Goal: Information Seeking & Learning: Learn about a topic

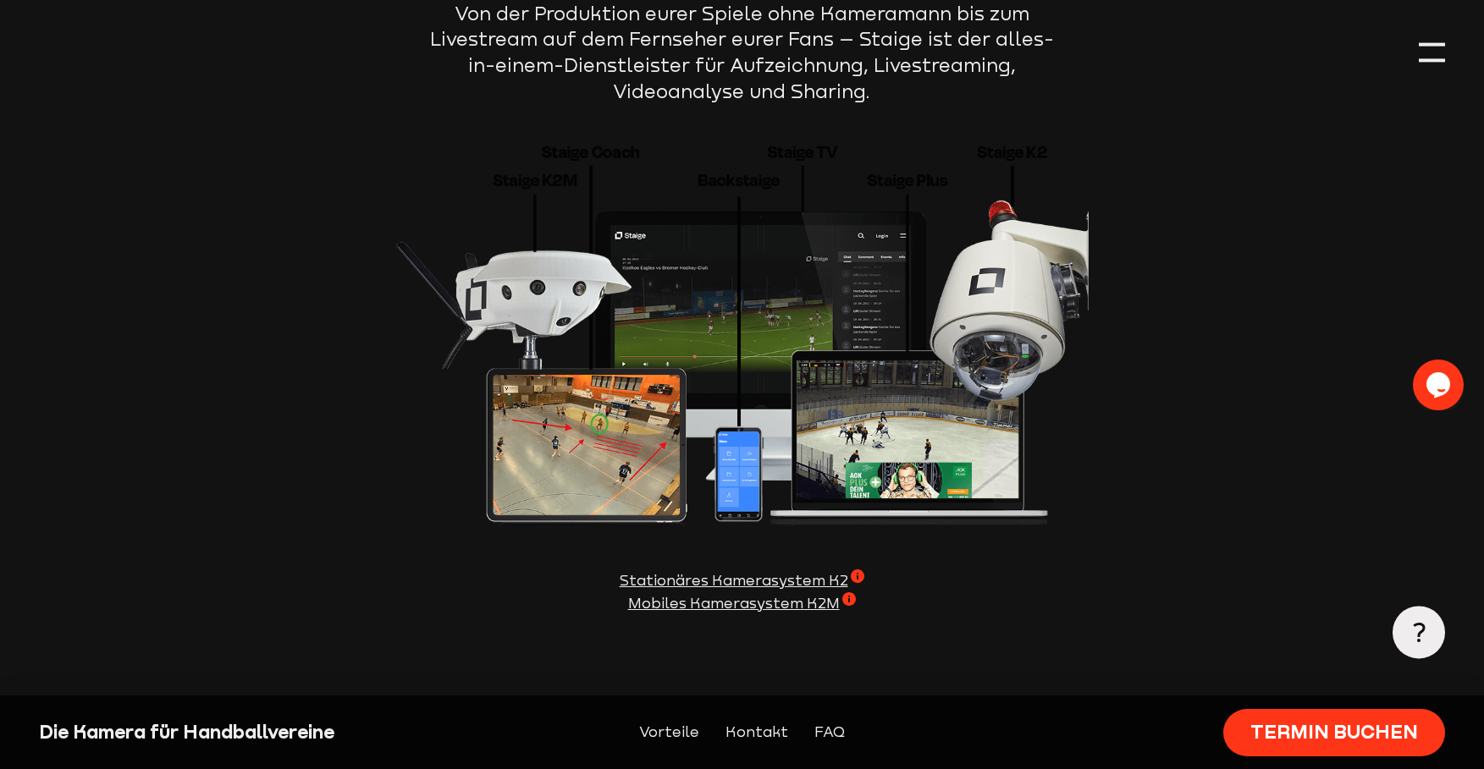
scroll to position [2031, 0]
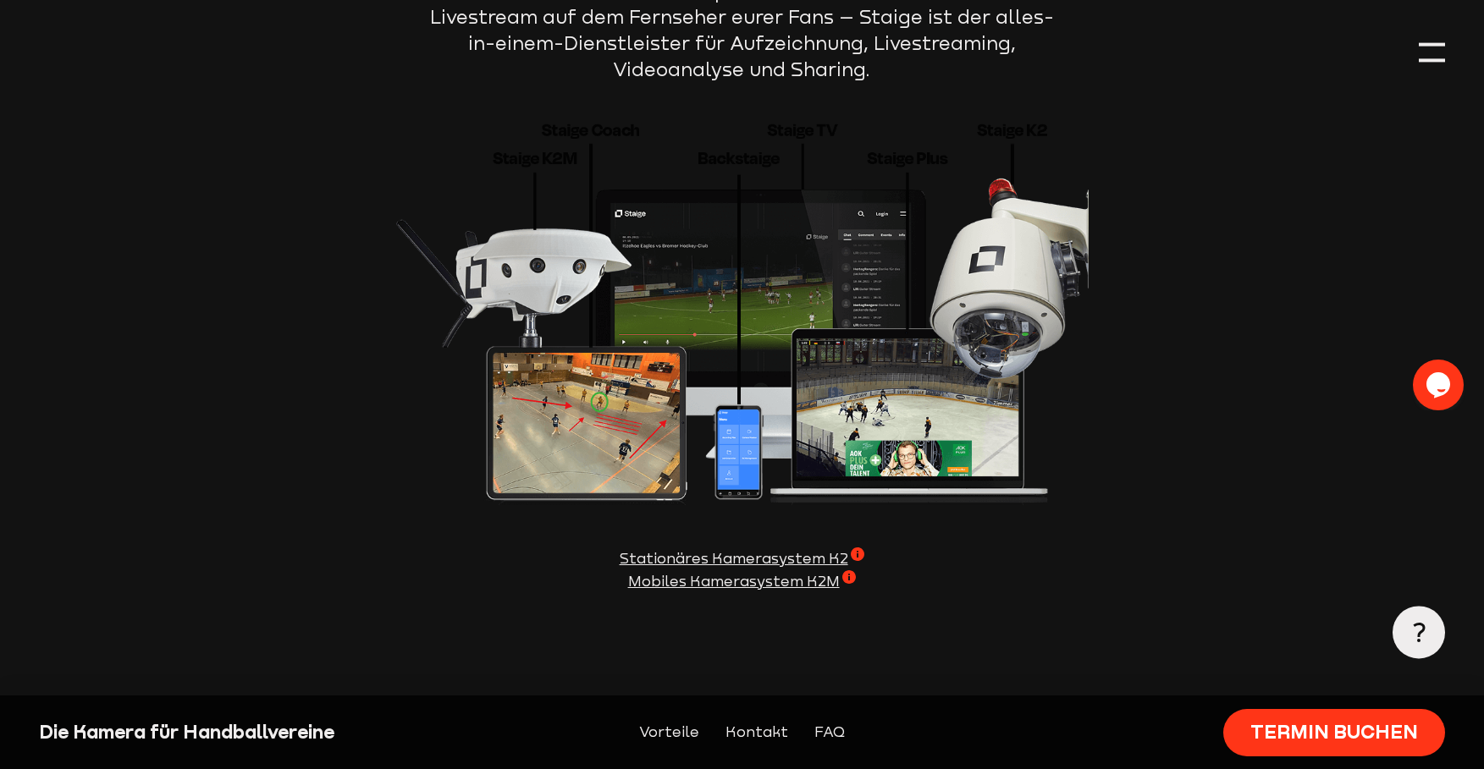
click at [856, 570] on span "Mobiles Kamerasystem K2M" at bounding box center [742, 581] width 228 height 23
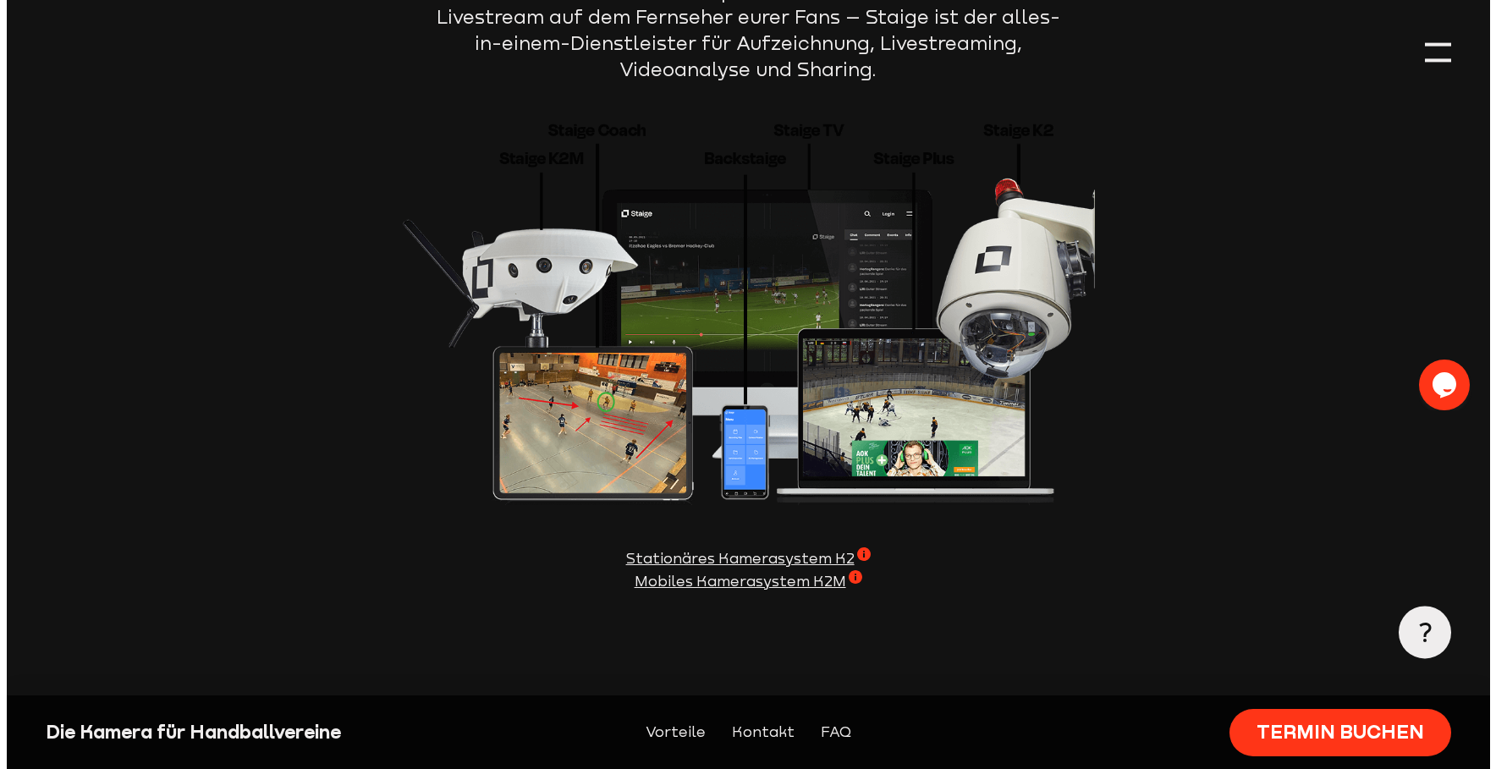
scroll to position [2036, 0]
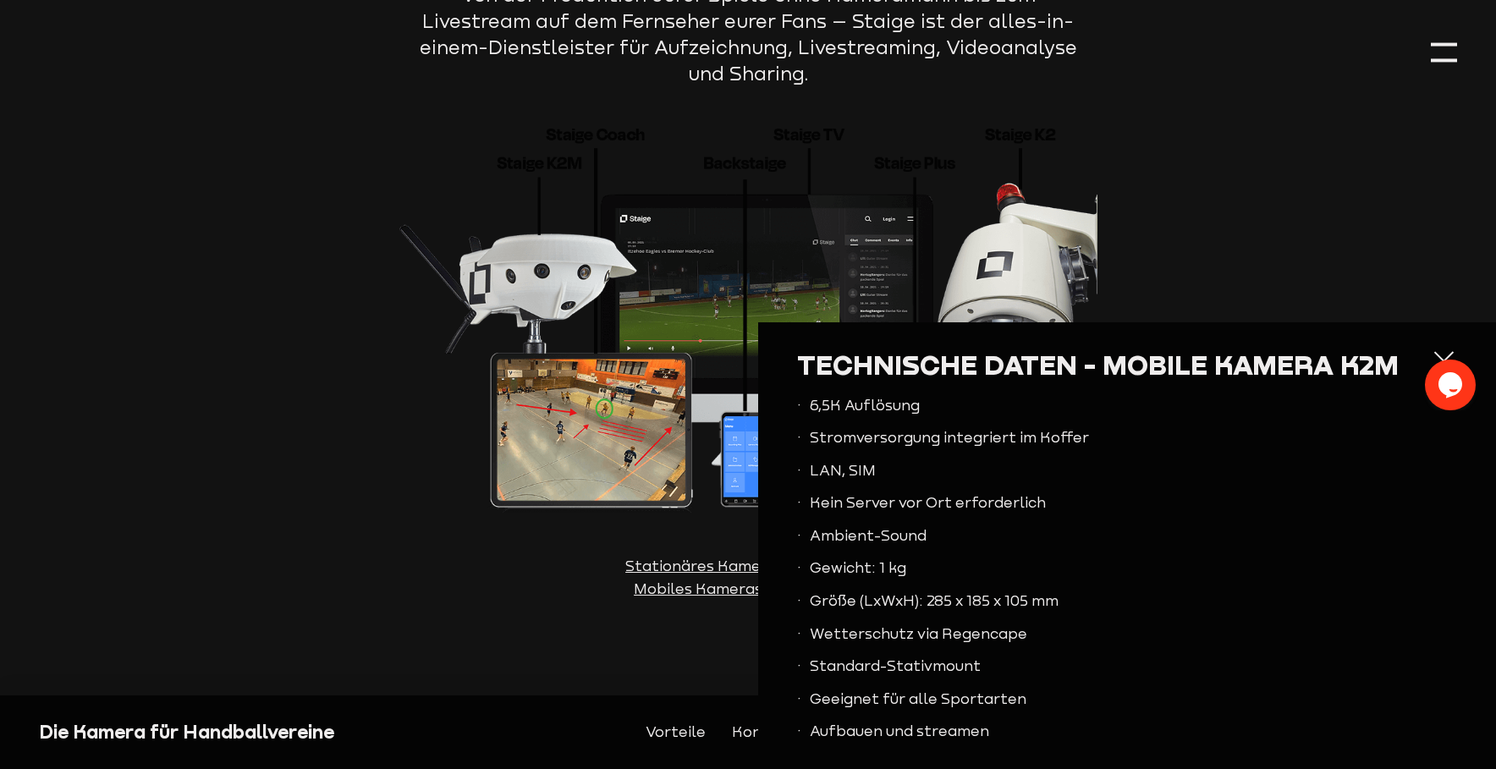
click at [1431, 357] on div at bounding box center [1444, 362] width 26 height 26
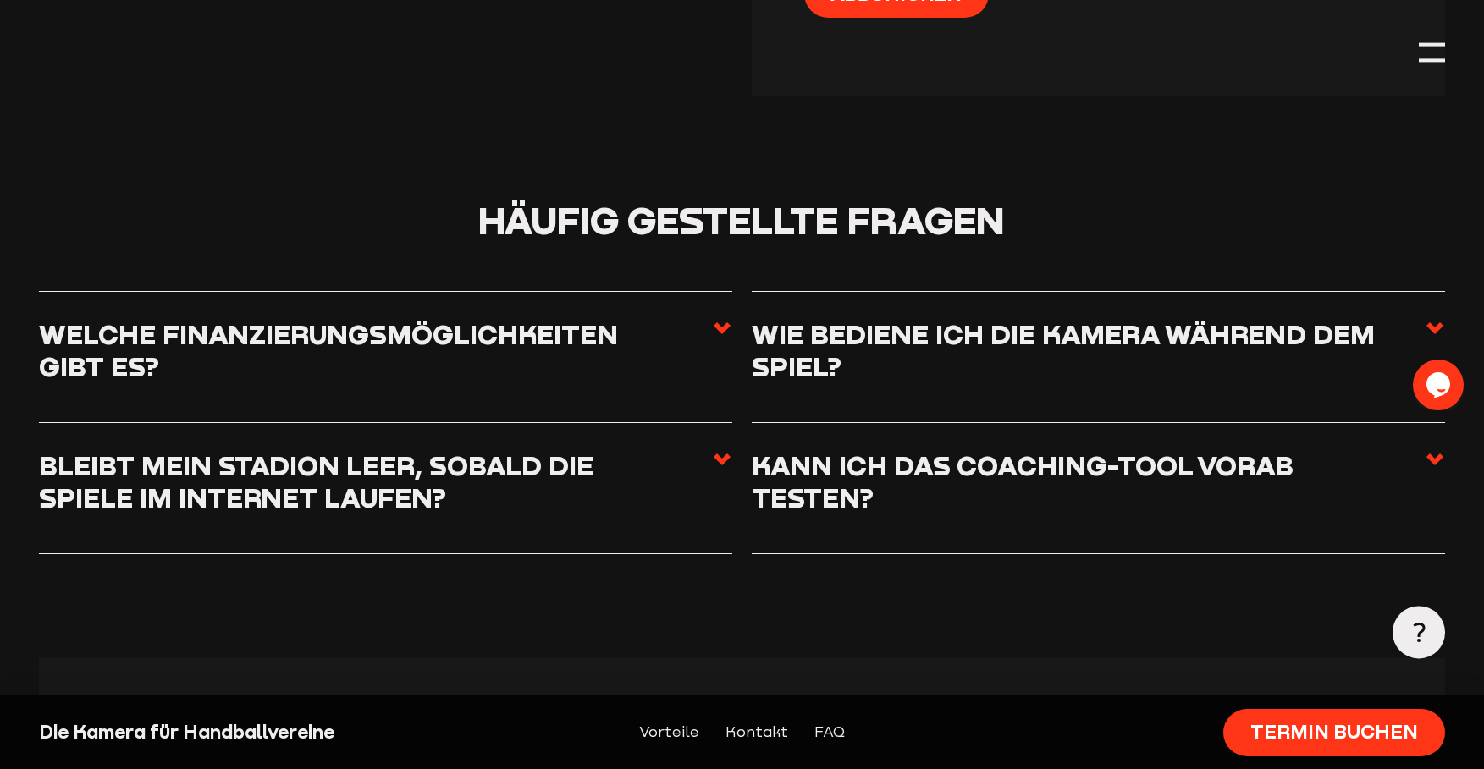
scroll to position [4231, 0]
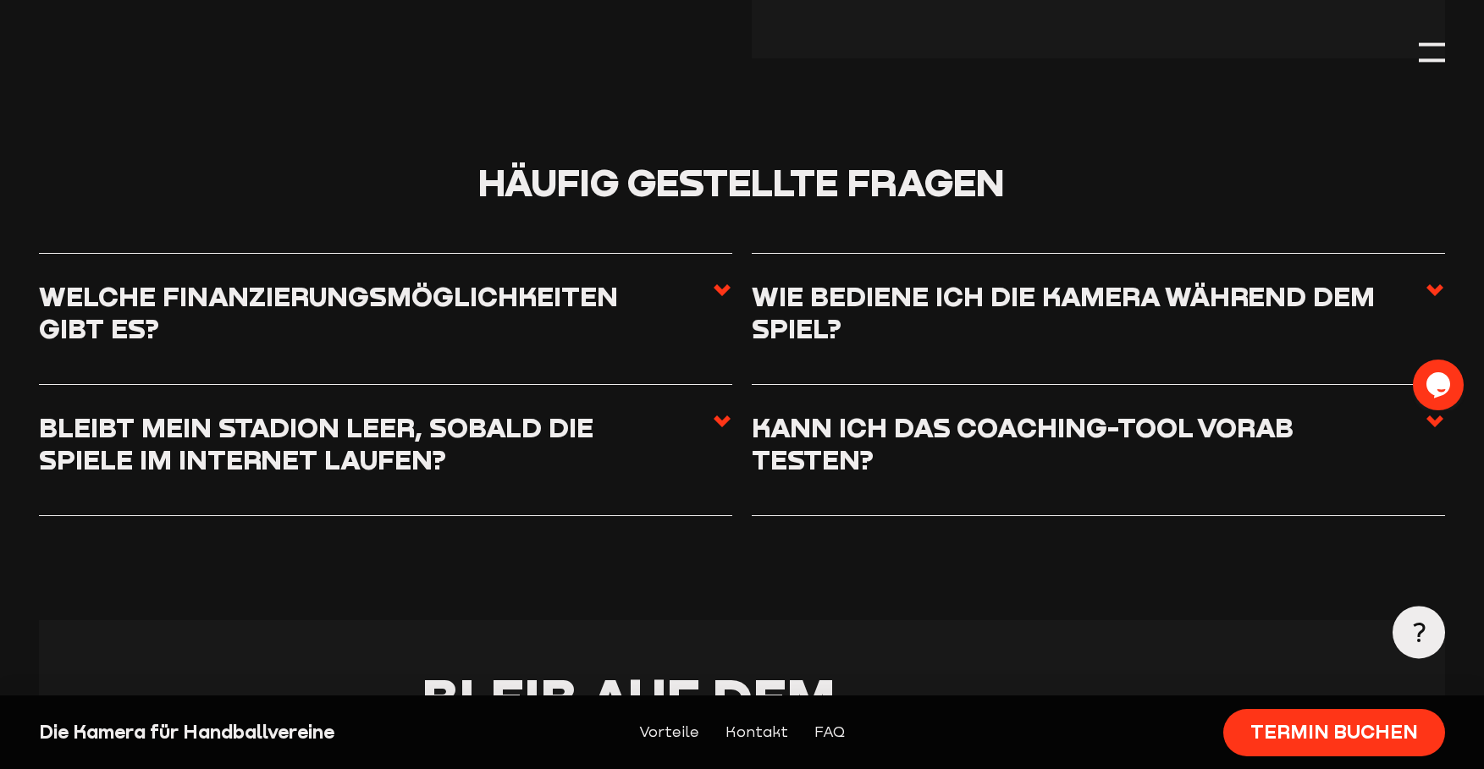
click at [1435, 280] on icon at bounding box center [1434, 290] width 20 height 20
click at [0, 0] on input "Wie bediene ich die Kamera während dem Spiel?" at bounding box center [0, 0] width 0 height 0
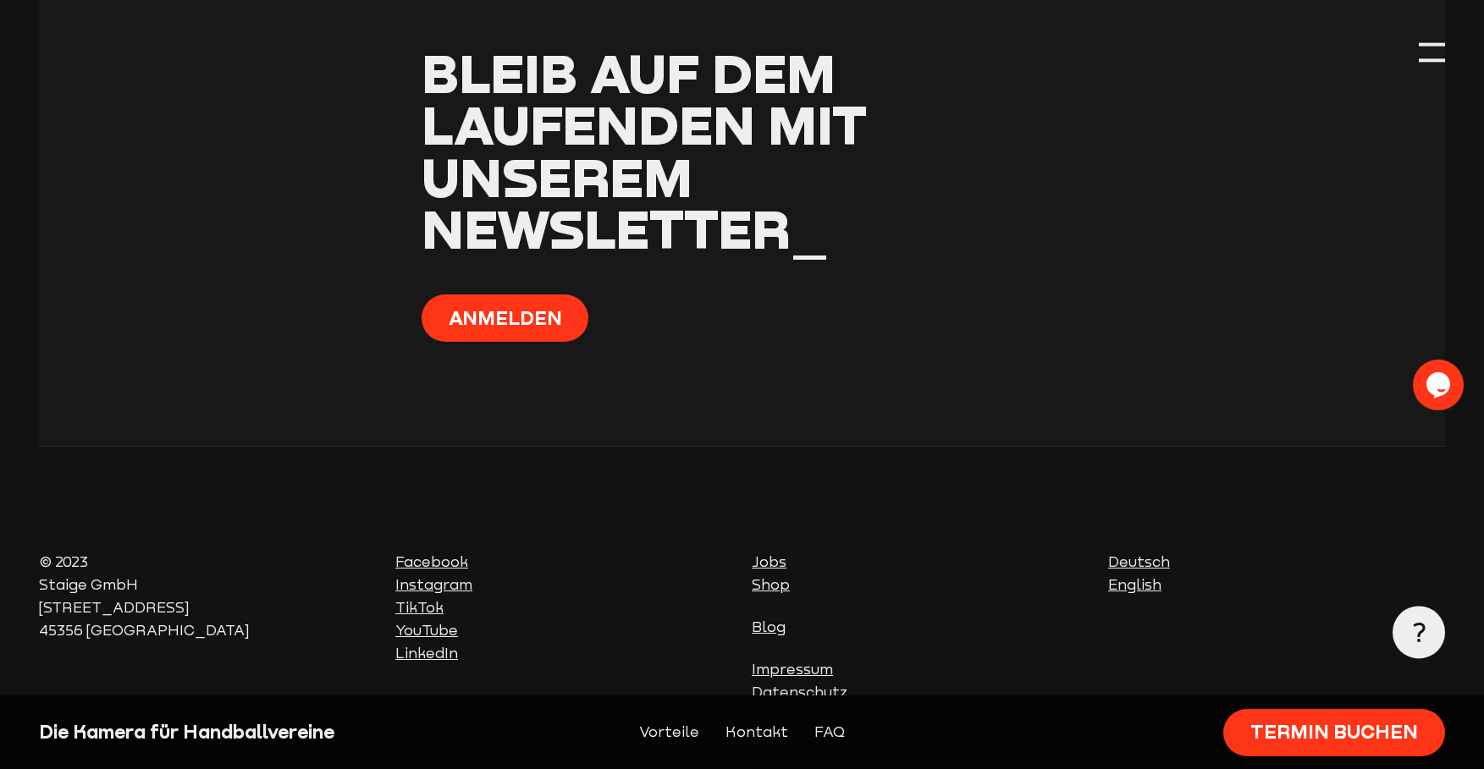
scroll to position [4982, 0]
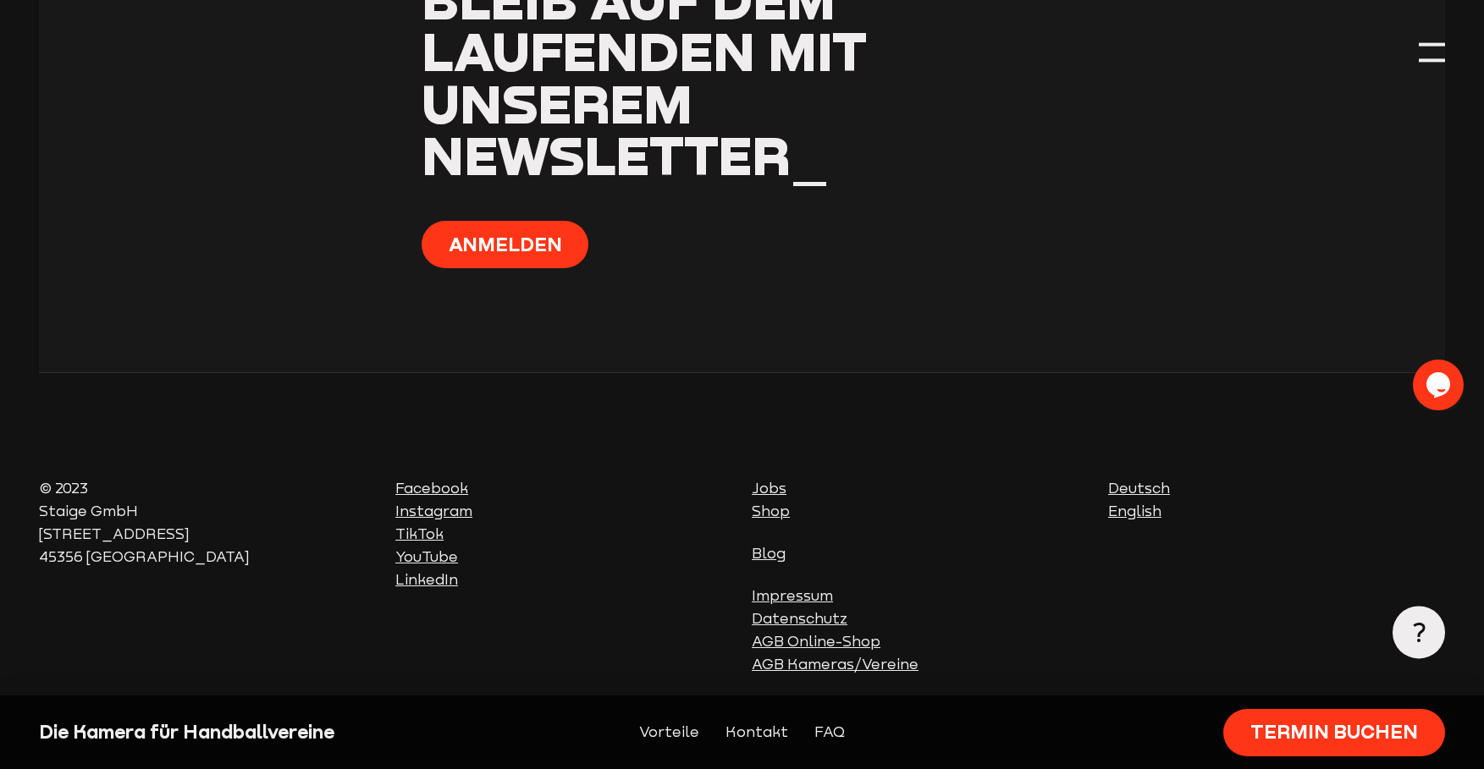
click at [777, 503] on link "Shop" at bounding box center [770, 511] width 38 height 17
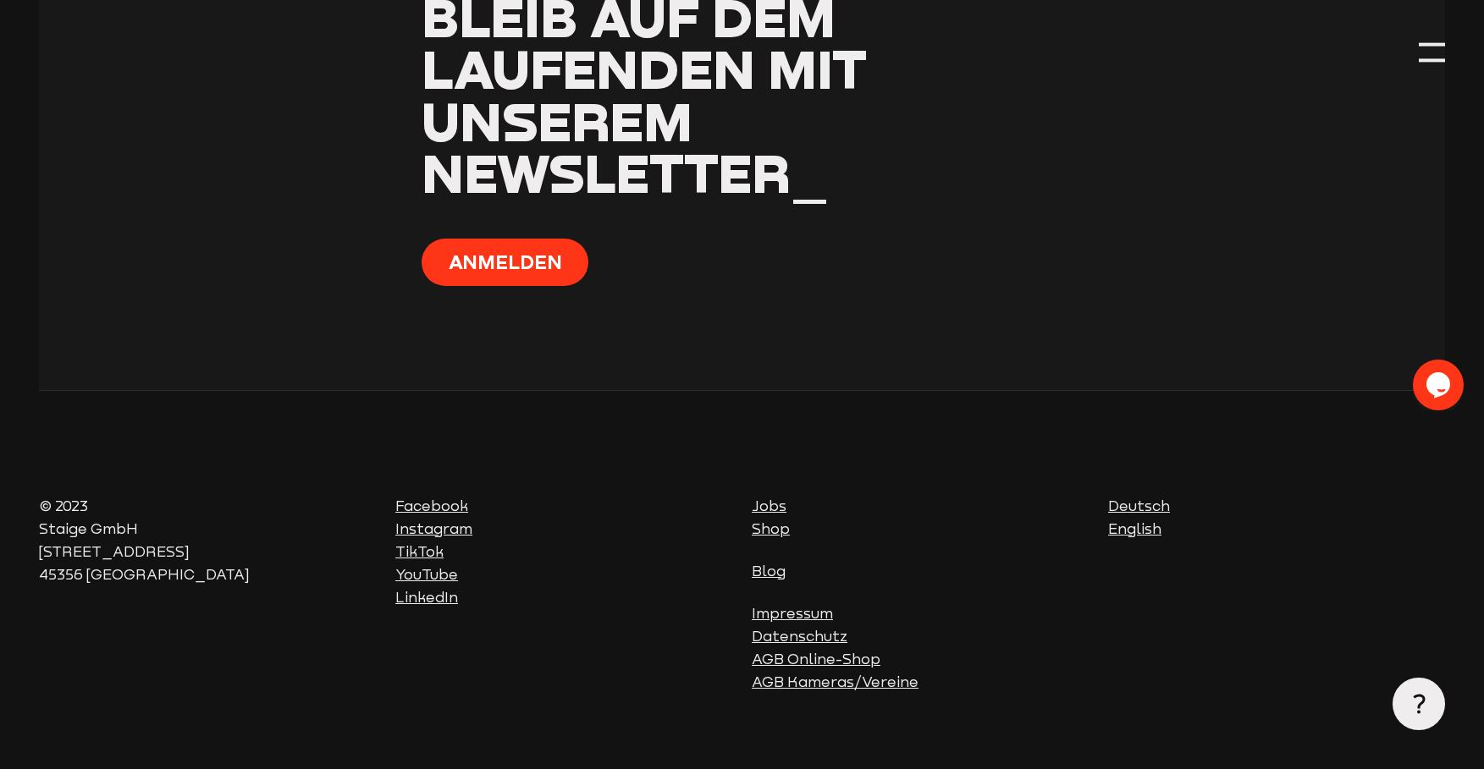
scroll to position [2193, 0]
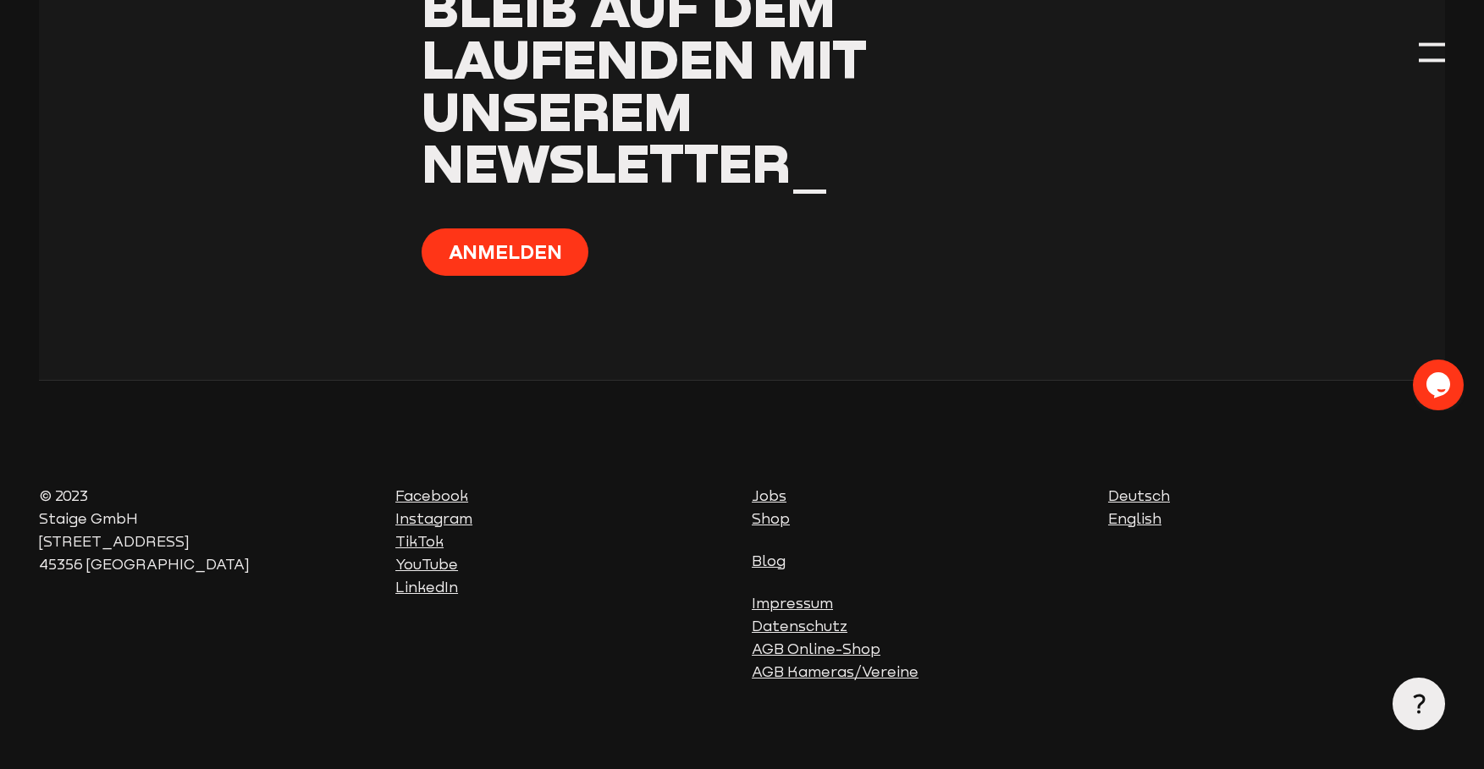
click at [779, 510] on link "Shop" at bounding box center [770, 518] width 38 height 17
